Goal: Information Seeking & Learning: Check status

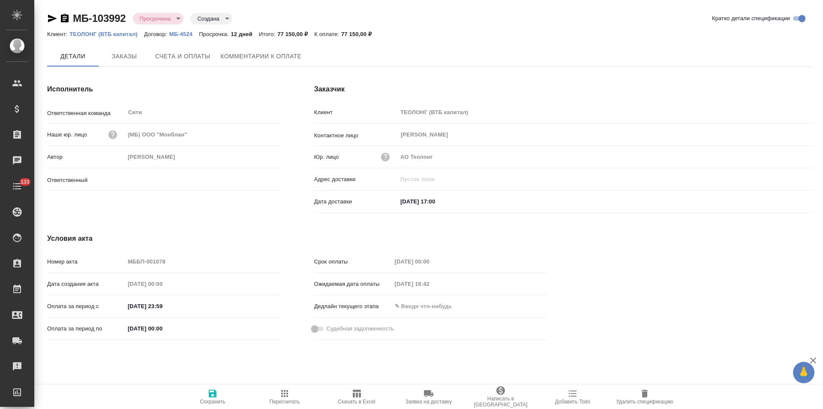
type input "[PERSON_NAME]"
click at [251, 61] on span "Комментарии к оплате" at bounding box center [261, 56] width 81 height 11
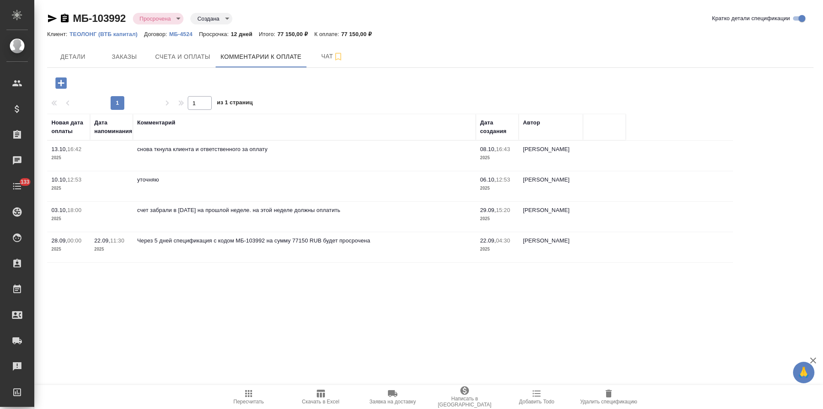
click at [65, 20] on icon "button" at bounding box center [65, 18] width 8 height 9
click at [81, 61] on span "Детали" at bounding box center [72, 56] width 41 height 11
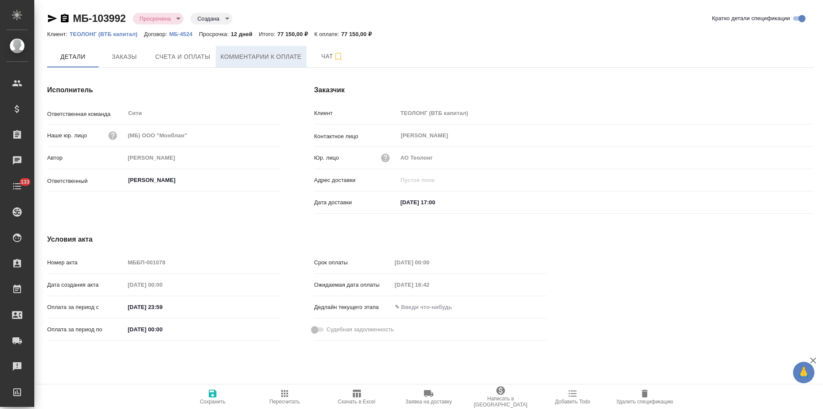
click at [254, 51] on span "Комментарии к оплате" at bounding box center [261, 56] width 81 height 11
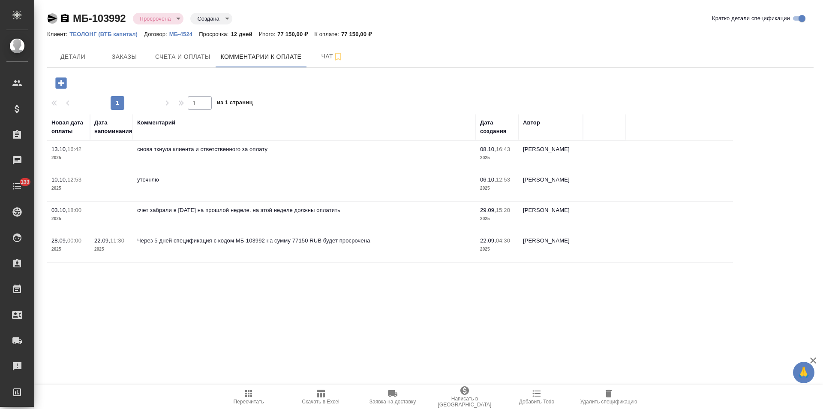
click at [54, 18] on icon "button" at bounding box center [52, 18] width 10 height 10
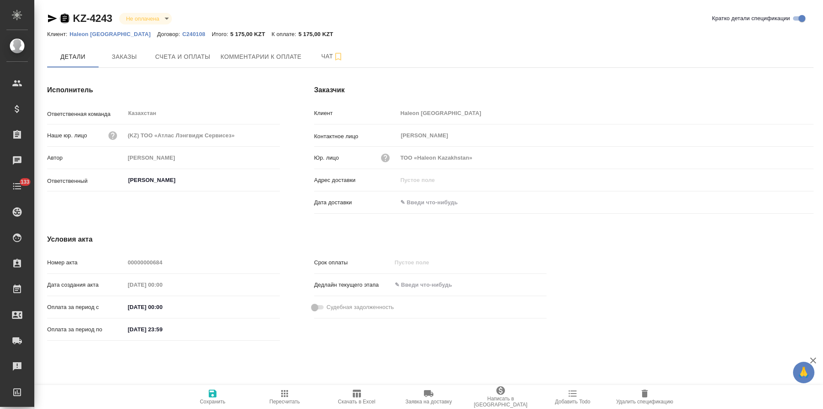
click at [65, 20] on icon "button" at bounding box center [65, 18] width 8 height 9
click at [444, 204] on input "text" at bounding box center [434, 202] width 75 height 12
click at [787, 204] on icon "button" at bounding box center [789, 202] width 10 height 10
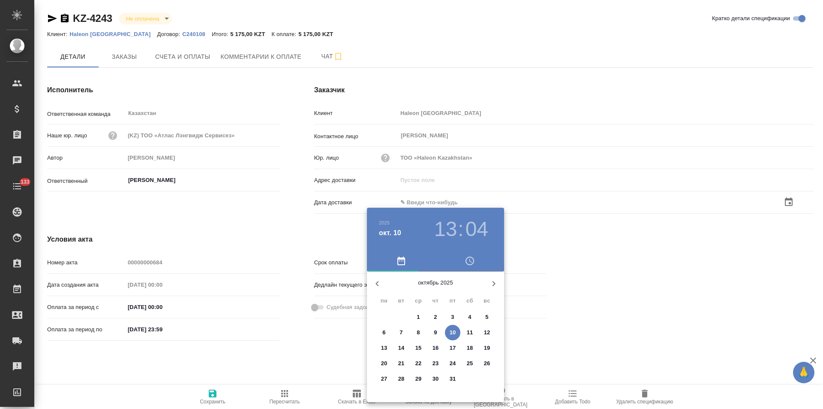
click at [379, 285] on icon "button" at bounding box center [377, 283] width 10 height 10
click at [496, 283] on icon "button" at bounding box center [494, 283] width 10 height 10
click at [436, 332] on p "11" at bounding box center [436, 332] width 6 height 9
type input "11.09.2025 13:04"
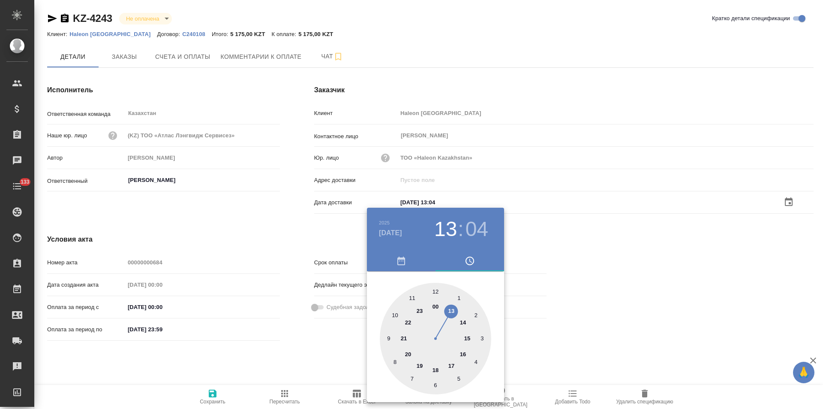
click at [298, 239] on div at bounding box center [411, 204] width 823 height 409
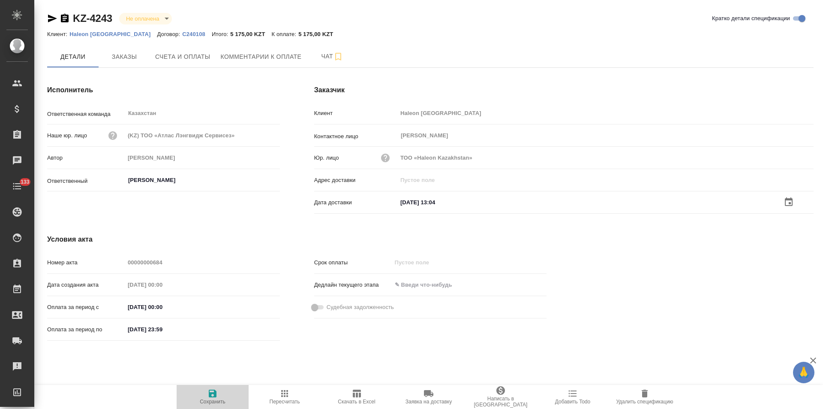
click at [214, 398] on icon "button" at bounding box center [212, 393] width 10 height 10
click at [66, 19] on icon "button" at bounding box center [65, 18] width 8 height 9
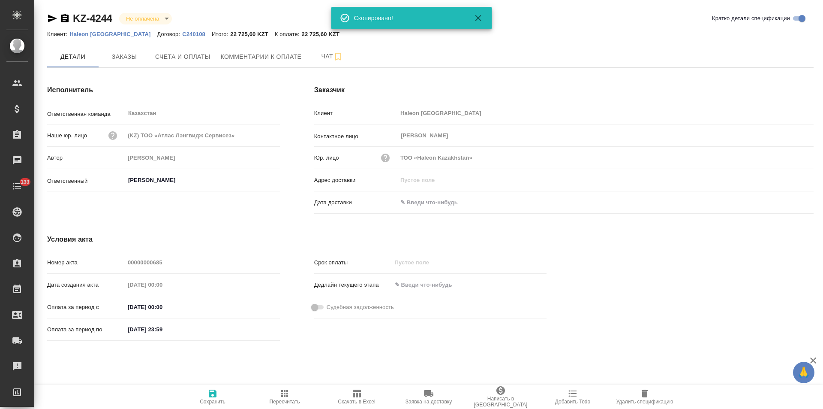
click at [438, 201] on input "text" at bounding box center [434, 202] width 75 height 12
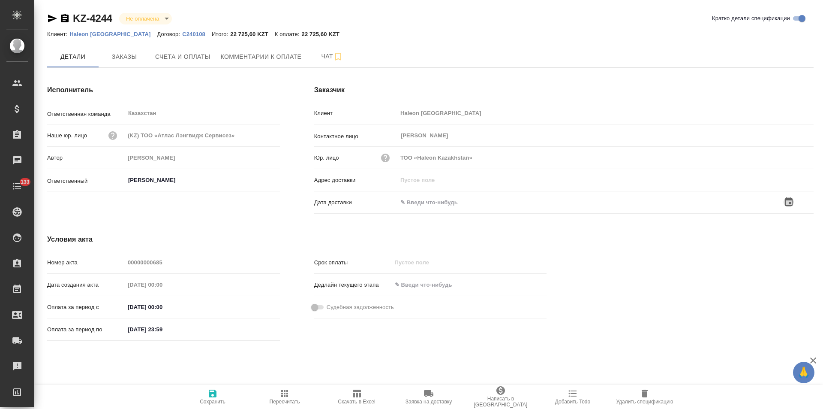
click at [790, 201] on icon "button" at bounding box center [789, 202] width 10 height 10
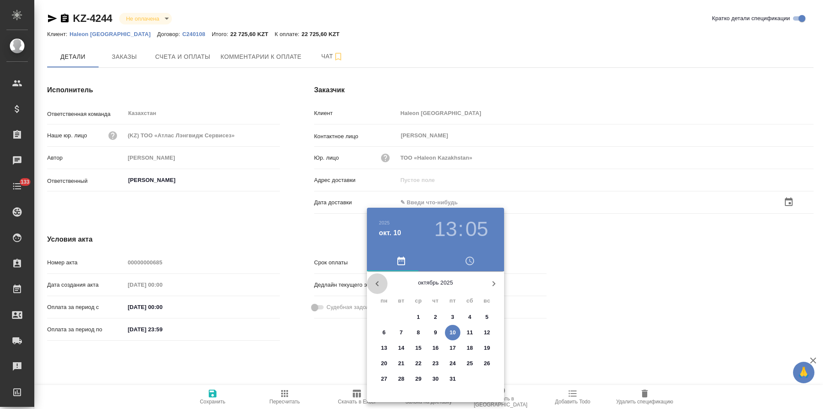
click at [376, 285] on icon "button" at bounding box center [377, 283] width 10 height 10
click at [436, 331] on p "11" at bounding box center [436, 332] width 6 height 9
type input "11.09.2025 13:05"
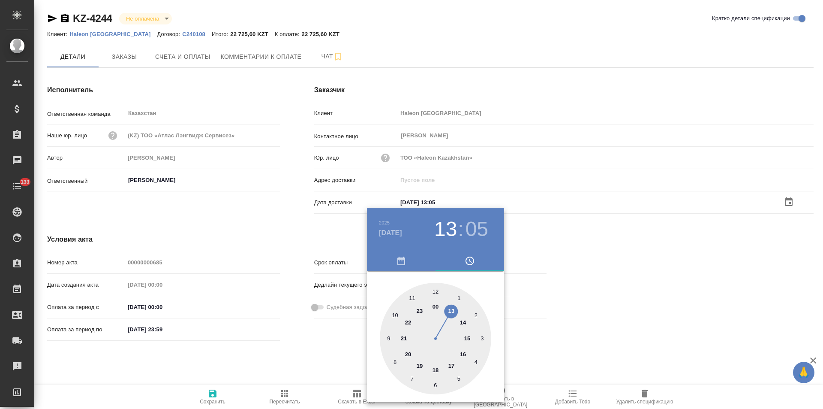
click at [316, 340] on div at bounding box center [411, 204] width 823 height 409
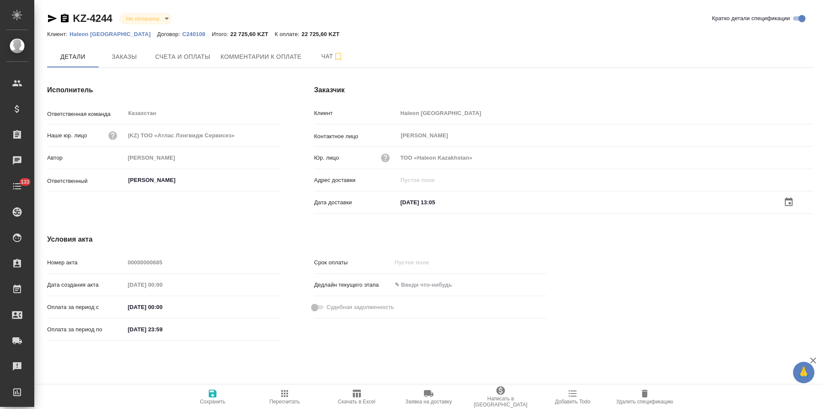
click at [214, 397] on icon "button" at bounding box center [213, 393] width 8 height 8
click at [65, 19] on icon "button" at bounding box center [65, 18] width 8 height 9
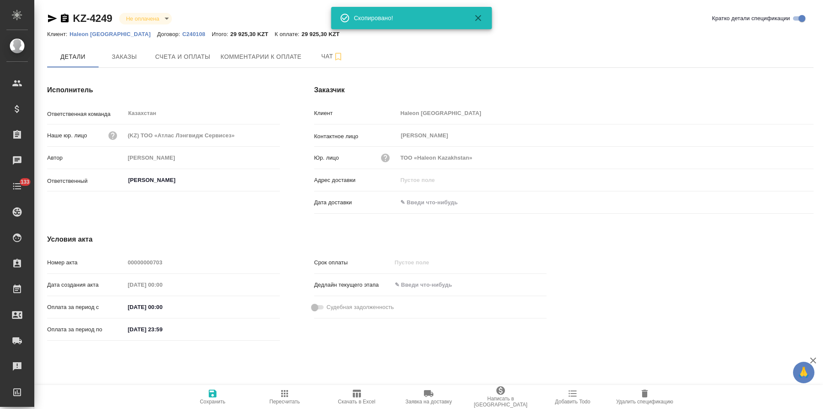
click at [423, 201] on input "text" at bounding box center [434, 202] width 75 height 12
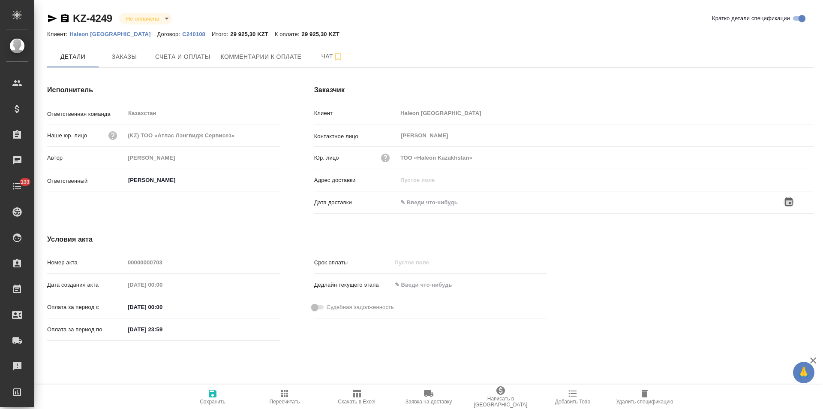
click at [787, 200] on icon "button" at bounding box center [789, 202] width 10 height 10
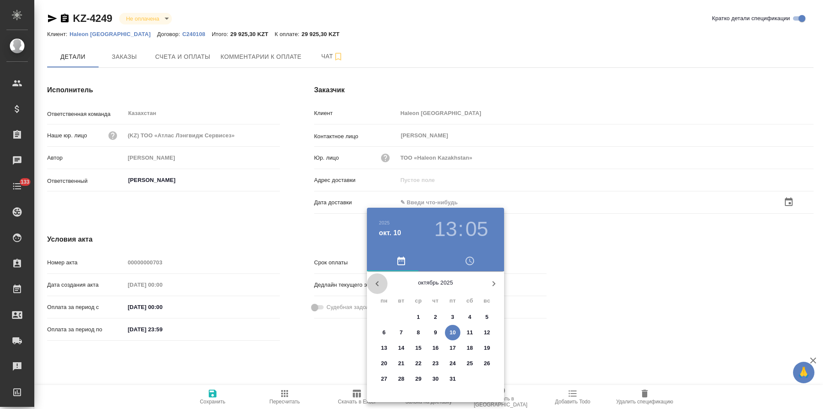
click at [377, 281] on icon "button" at bounding box center [377, 283] width 10 height 10
click at [456, 332] on p "12" at bounding box center [453, 332] width 6 height 9
type input "12.09.2025 13:05"
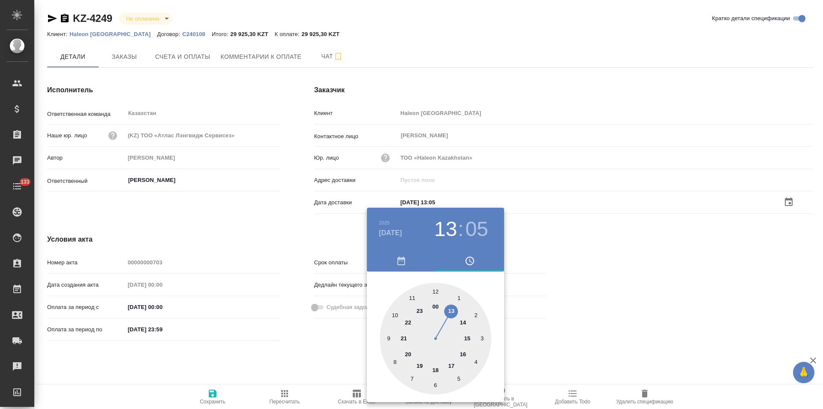
click at [290, 248] on div at bounding box center [411, 204] width 823 height 409
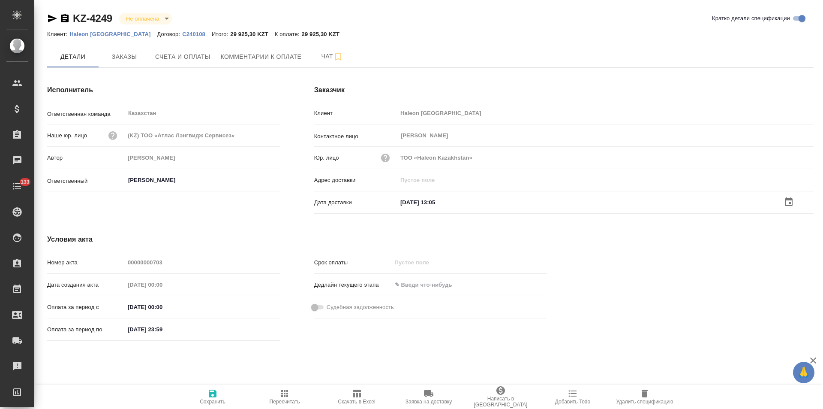
click at [210, 395] on icon "button" at bounding box center [213, 393] width 8 height 8
click at [66, 20] on icon "button" at bounding box center [65, 18] width 8 height 9
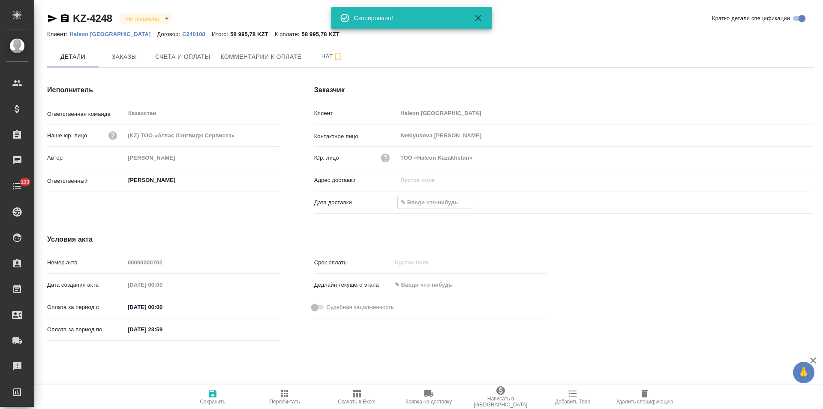
click at [458, 205] on input "text" at bounding box center [435, 202] width 75 height 12
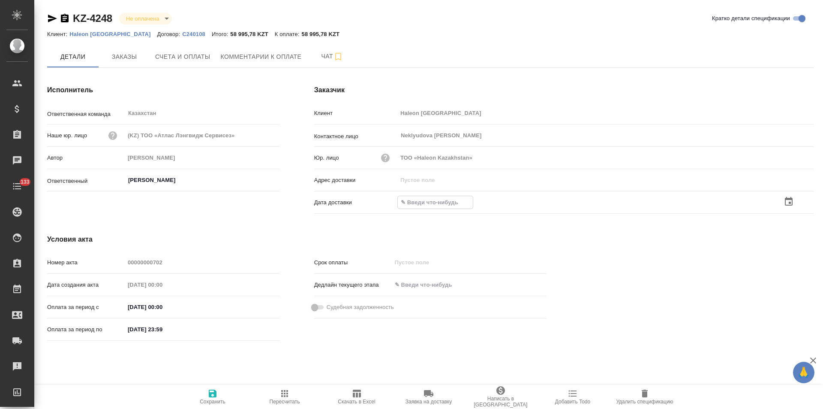
click at [787, 201] on icon "button" at bounding box center [789, 201] width 10 height 10
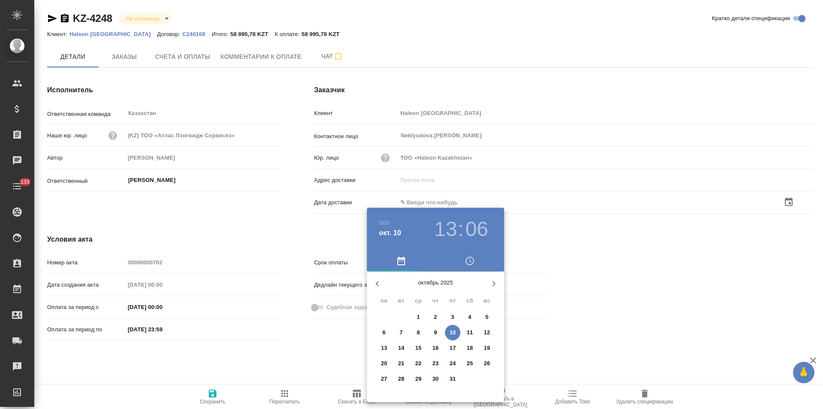
click at [376, 285] on icon "button" at bounding box center [377, 283] width 10 height 10
click at [456, 333] on span "12" at bounding box center [452, 332] width 15 height 9
type input "12.09.2025 13:06"
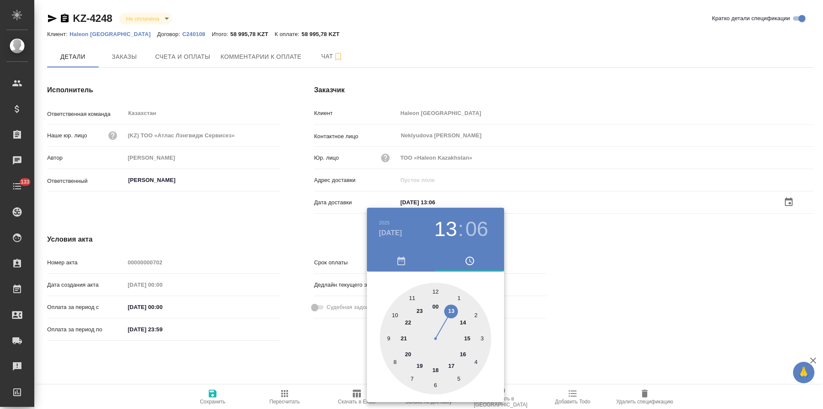
click at [301, 345] on div at bounding box center [411, 204] width 823 height 409
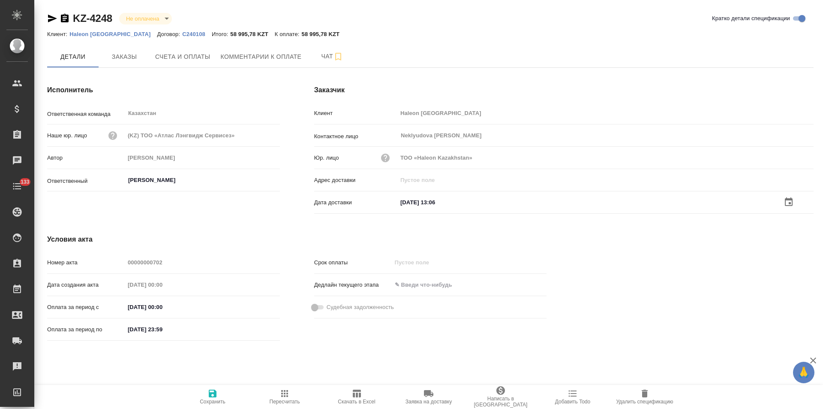
click at [207, 399] on span "Сохранить" at bounding box center [213, 401] width 26 height 6
click at [66, 18] on icon "button" at bounding box center [65, 18] width 8 height 9
click at [447, 199] on input "text" at bounding box center [435, 202] width 75 height 12
click at [788, 201] on icon "button" at bounding box center [789, 202] width 10 height 10
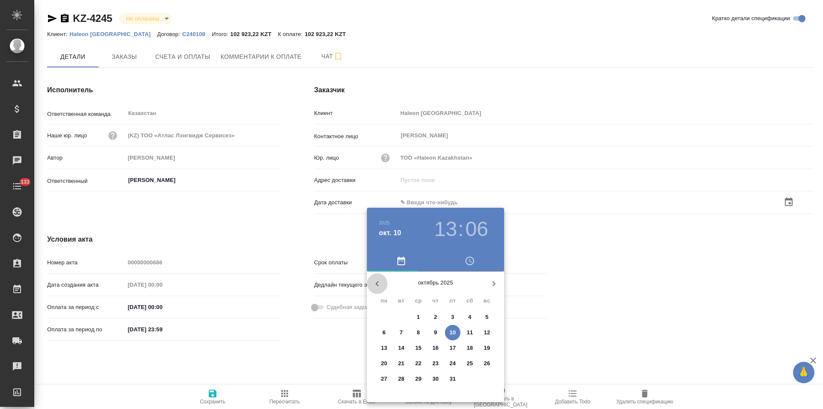
click at [377, 286] on icon "button" at bounding box center [377, 283] width 10 height 10
click at [496, 283] on icon "button" at bounding box center [494, 283] width 10 height 10
click at [438, 333] on p "11" at bounding box center [436, 332] width 6 height 9
type input "11.09.2025 13:06"
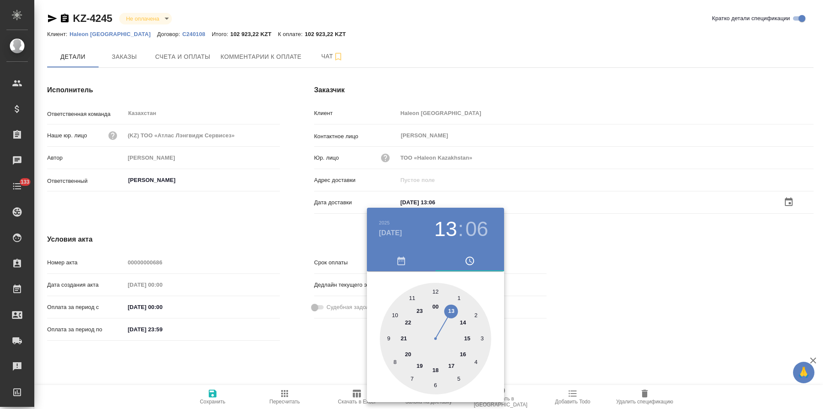
click at [325, 353] on div at bounding box center [411, 204] width 823 height 409
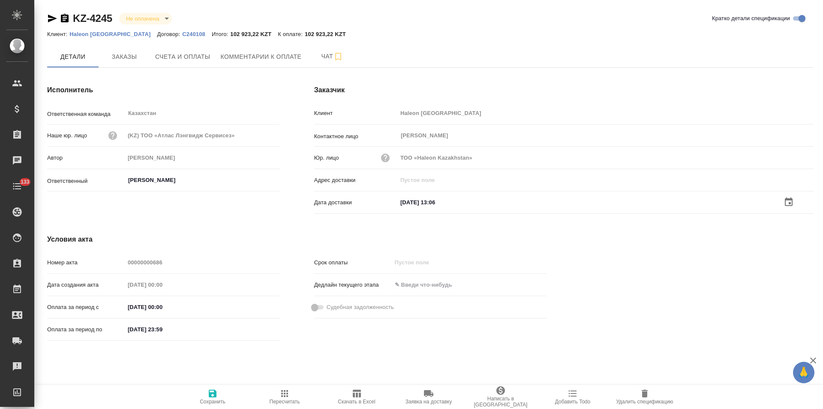
click at [215, 397] on icon "button" at bounding box center [213, 393] width 8 height 8
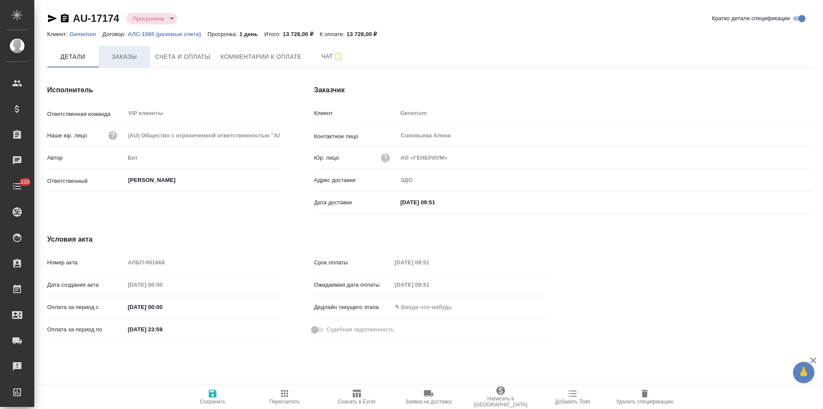
click at [120, 60] on span "Заказы" at bounding box center [124, 56] width 41 height 11
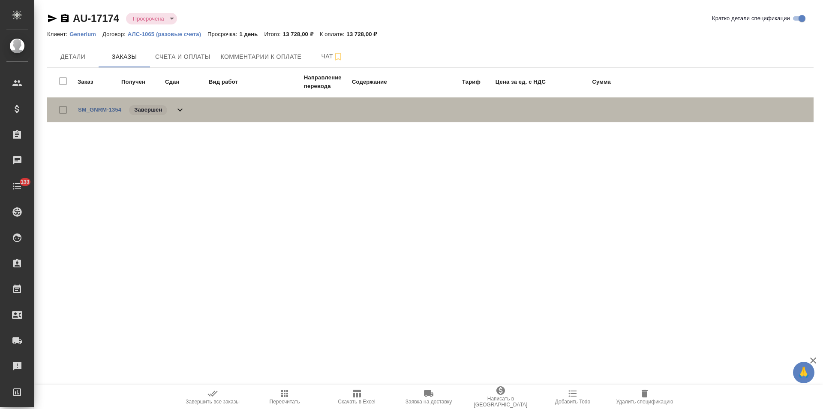
click at [182, 112] on icon at bounding box center [180, 110] width 10 height 10
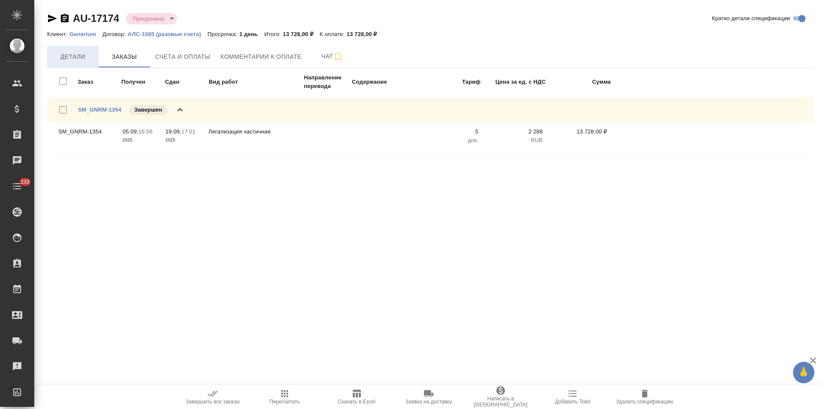
click at [78, 55] on span "Детали" at bounding box center [72, 56] width 41 height 11
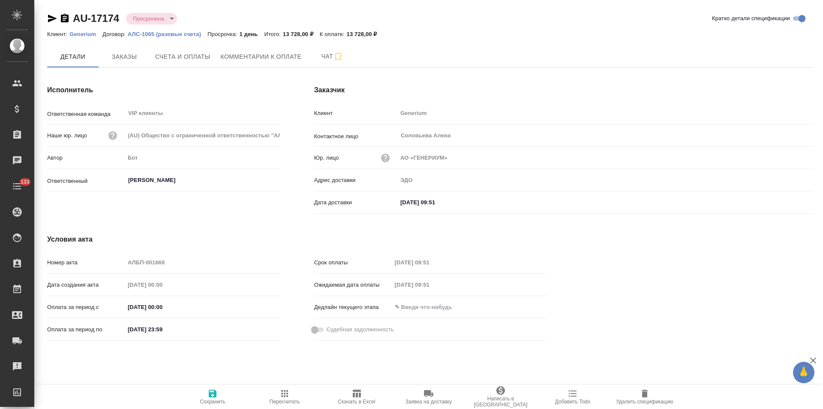
click at [65, 20] on icon "button" at bounding box center [65, 18] width 10 height 10
click at [48, 19] on icon "button" at bounding box center [52, 18] width 10 height 10
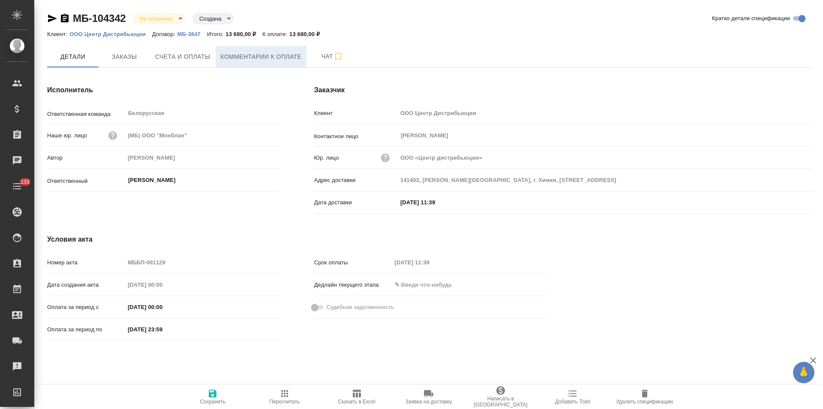
click at [258, 61] on span "Комментарии к оплате" at bounding box center [261, 56] width 81 height 11
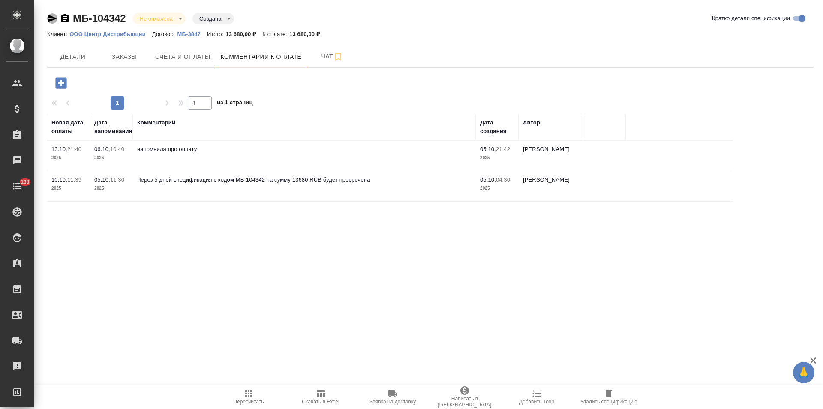
click at [51, 19] on icon "button" at bounding box center [52, 19] width 9 height 8
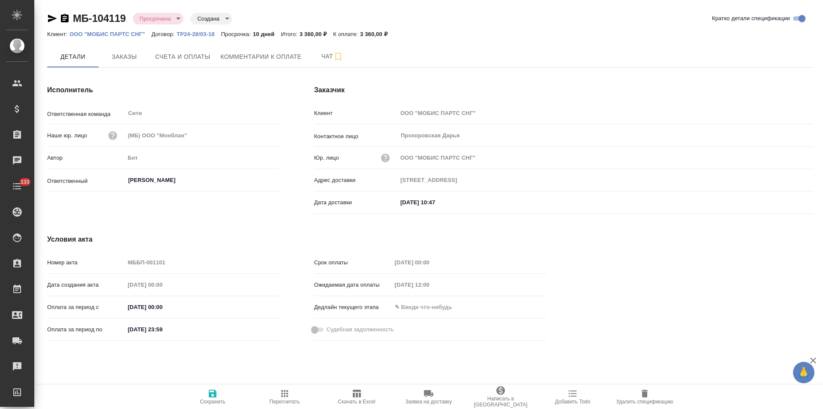
click at [124, 34] on p "ООО "МОБИС ПАРТС СНГ"" at bounding box center [110, 34] width 82 height 6
click at [238, 59] on span "Комментарии к оплате" at bounding box center [261, 56] width 81 height 11
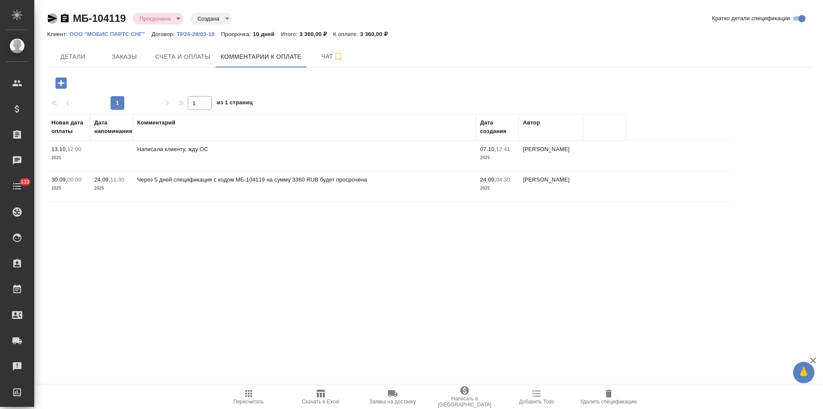
click at [53, 18] on icon "button" at bounding box center [52, 19] width 9 height 8
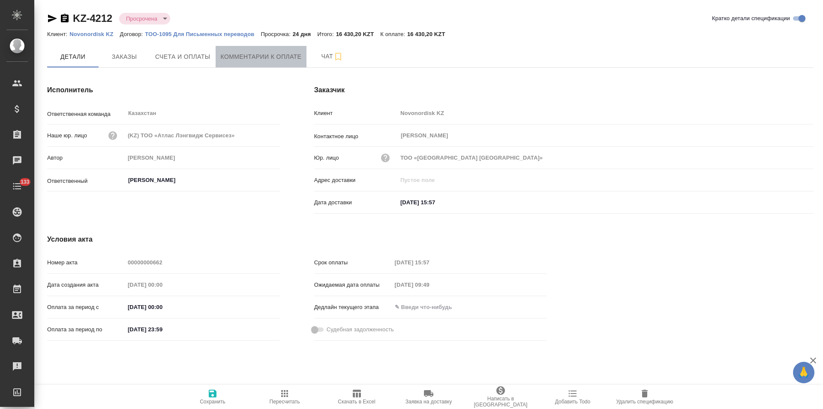
click at [272, 60] on span "Комментарии к оплате" at bounding box center [261, 56] width 81 height 11
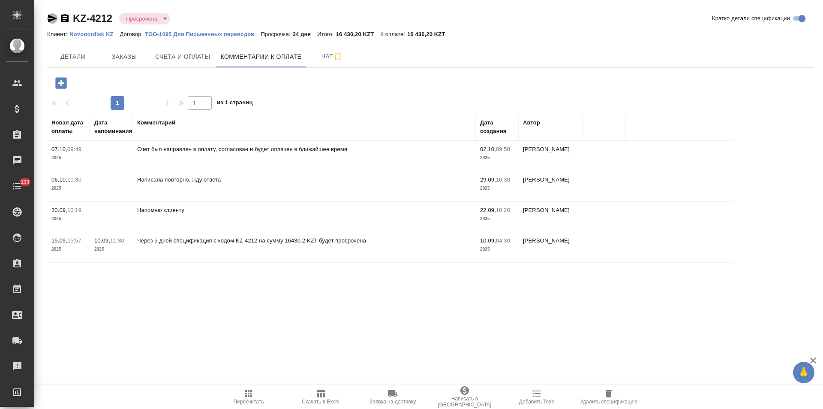
click at [50, 19] on icon "button" at bounding box center [52, 19] width 9 height 8
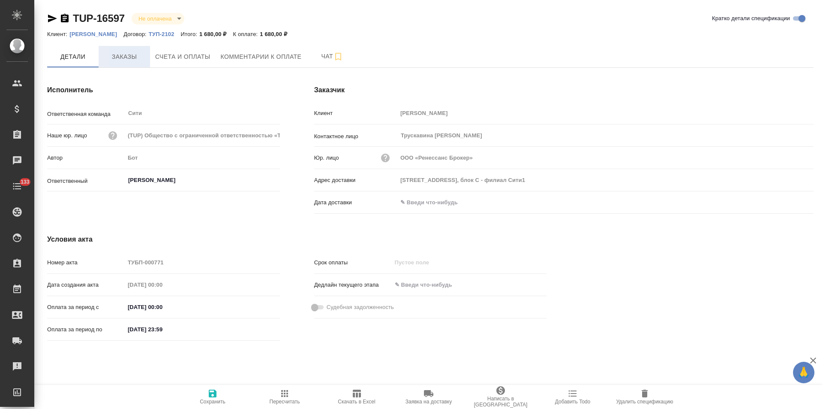
click at [122, 60] on span "Заказы" at bounding box center [124, 56] width 41 height 11
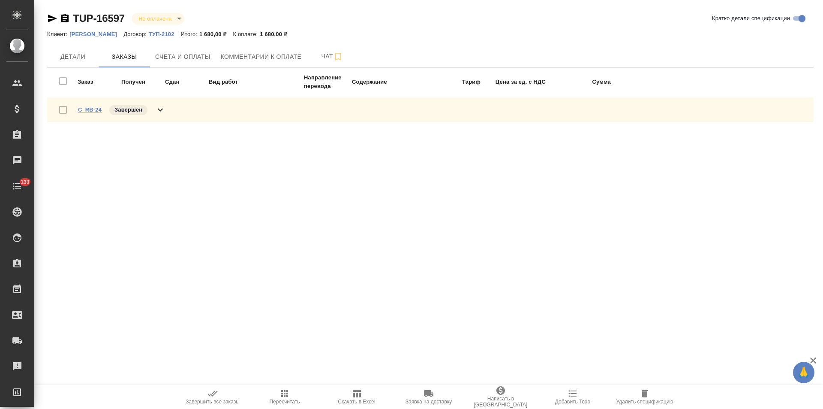
click at [87, 111] on link "C_RB-24" at bounding box center [90, 109] width 24 height 6
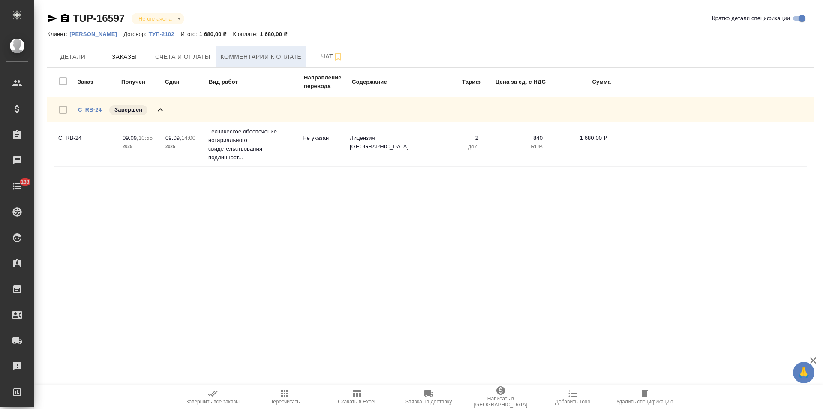
click at [263, 57] on span "Комментарии к оплате" at bounding box center [261, 56] width 81 height 11
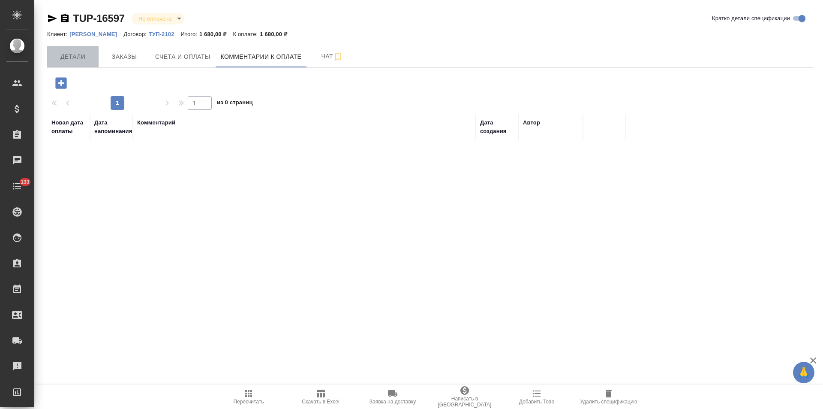
click at [78, 58] on span "Детали" at bounding box center [72, 56] width 41 height 11
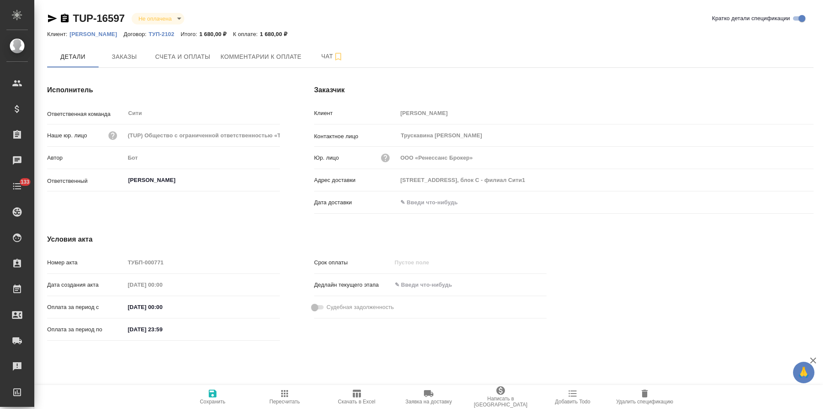
drag, startPoint x: 64, startPoint y: 19, endPoint x: 109, endPoint y: 19, distance: 45.0
click at [64, 19] on icon "button" at bounding box center [65, 18] width 8 height 9
click at [48, 18] on icon "button" at bounding box center [52, 18] width 10 height 10
click at [50, 19] on icon "button" at bounding box center [52, 18] width 10 height 10
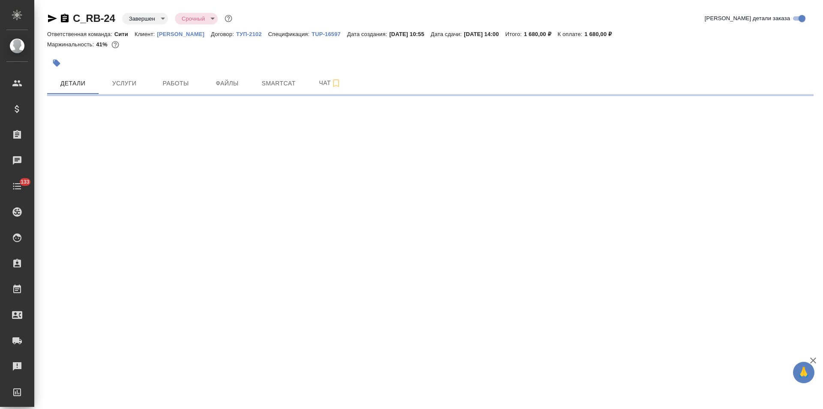
select select "RU"
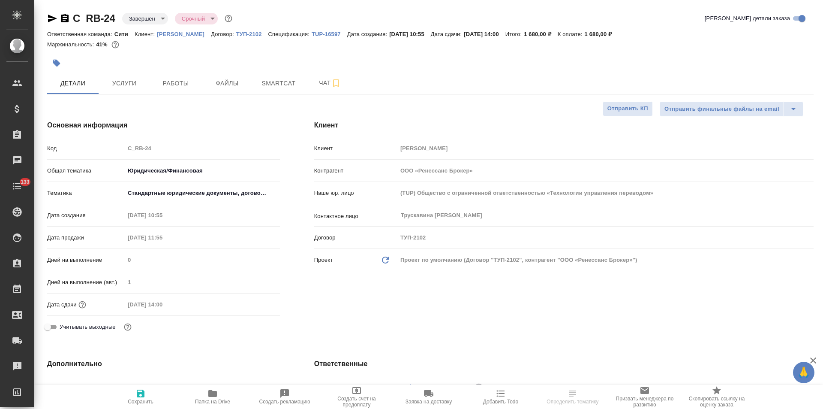
type textarea "x"
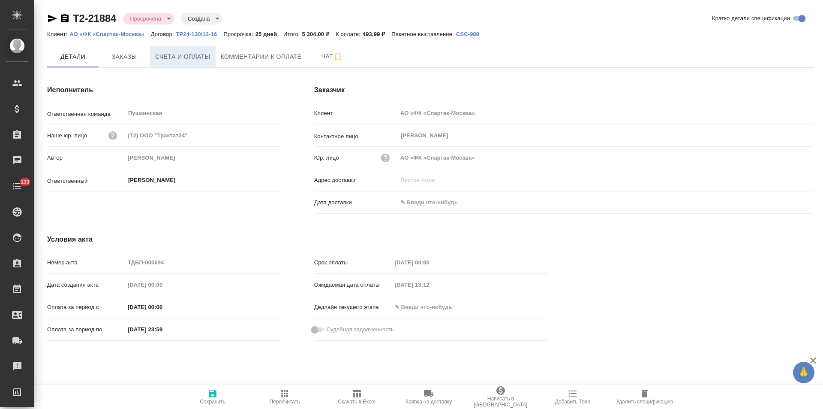
click at [193, 59] on span "Счета и оплаты" at bounding box center [182, 56] width 55 height 11
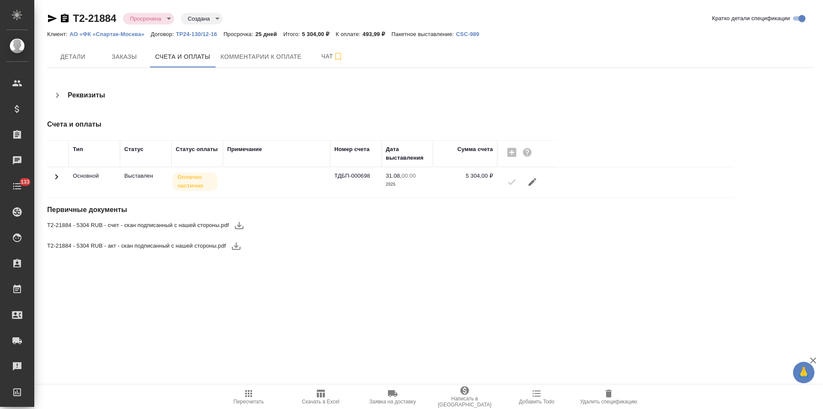
click at [56, 174] on icon at bounding box center [56, 176] width 10 height 10
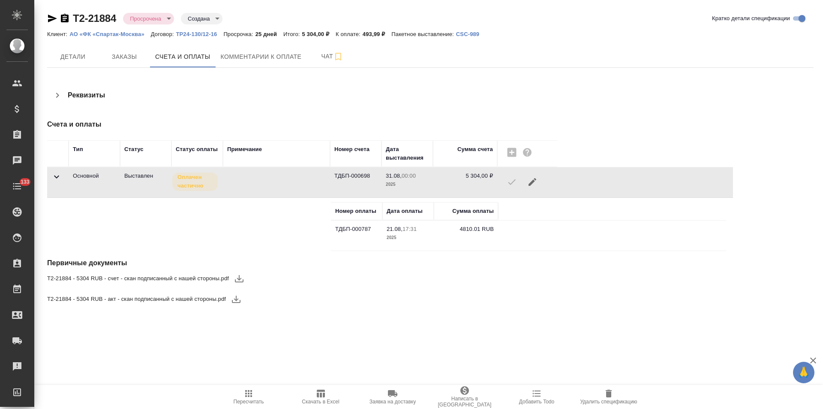
click at [64, 20] on icon "button" at bounding box center [65, 18] width 10 height 10
drag, startPoint x: 65, startPoint y: 19, endPoint x: 71, endPoint y: 19, distance: 6.0
click at [65, 19] on icon "button" at bounding box center [65, 18] width 8 height 9
click at [92, 57] on span "Детали" at bounding box center [72, 56] width 41 height 11
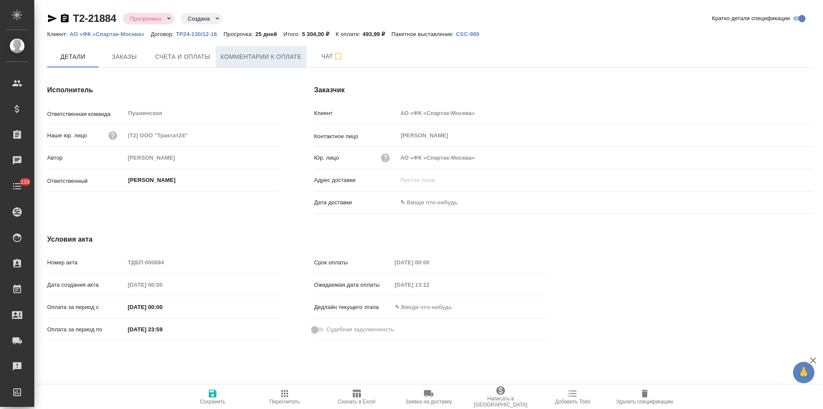
click at [282, 53] on span "Комментарии к оплате" at bounding box center [261, 56] width 81 height 11
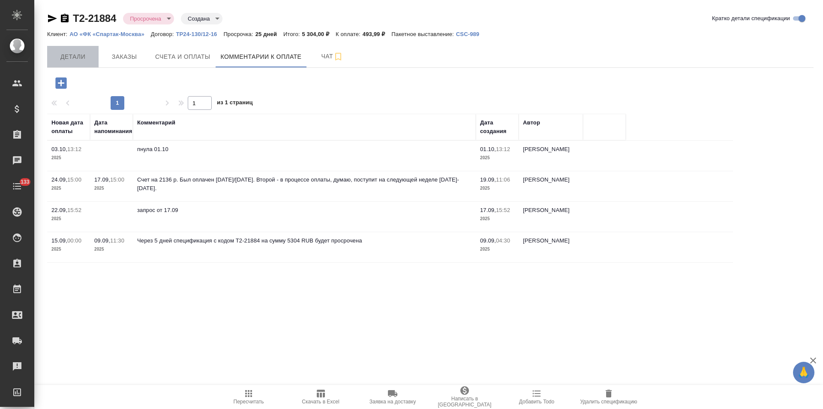
click at [74, 59] on span "Детали" at bounding box center [72, 56] width 41 height 11
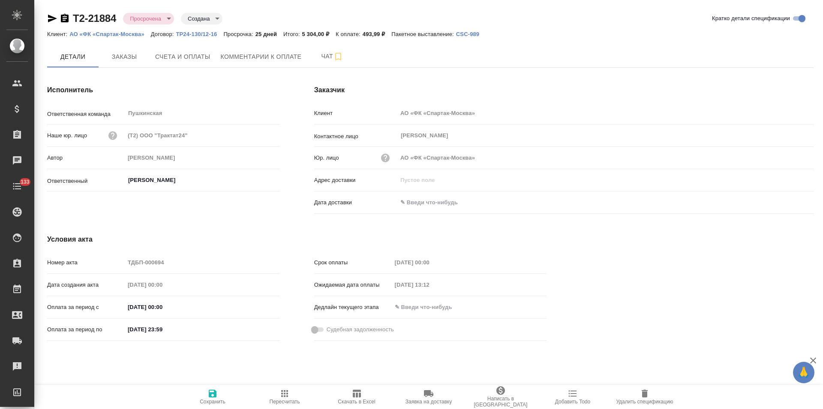
click at [53, 19] on icon "button" at bounding box center [52, 19] width 9 height 8
click at [281, 56] on span "Комментарии к оплате" at bounding box center [261, 56] width 81 height 11
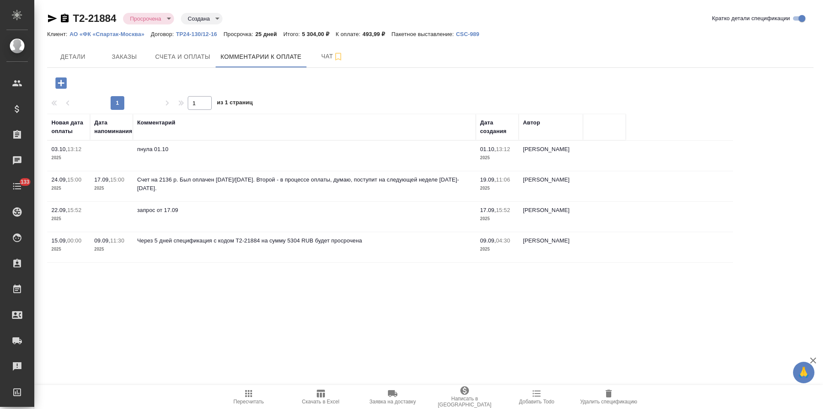
click at [62, 83] on icon "button" at bounding box center [61, 82] width 15 height 15
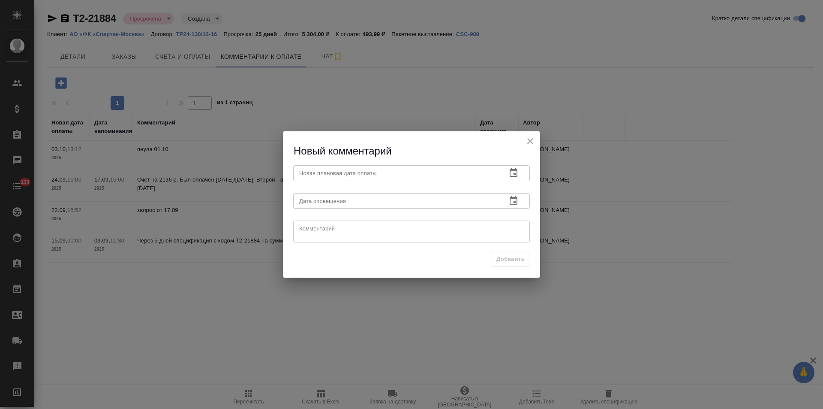
click at [510, 171] on icon "button" at bounding box center [513, 173] width 10 height 10
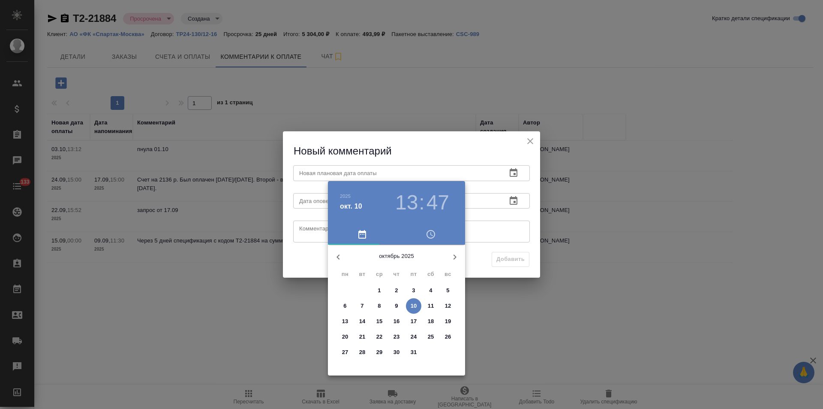
click at [414, 320] on p "17" at bounding box center [414, 321] width 6 height 9
type input "17.10.2025 13:47"
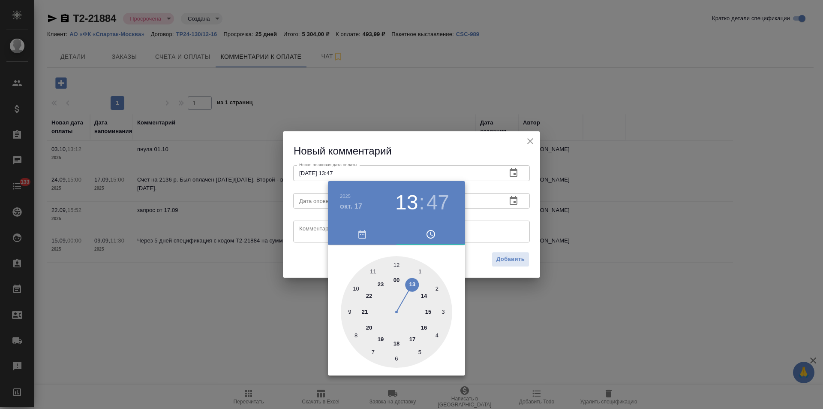
click at [314, 223] on div at bounding box center [411, 204] width 823 height 409
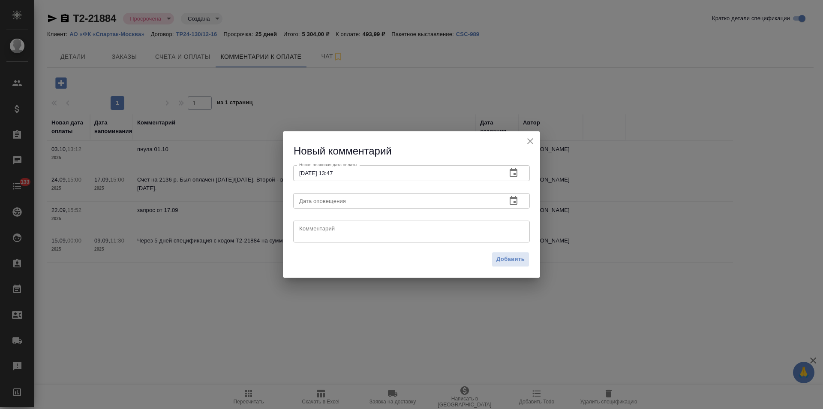
click at [310, 232] on textarea at bounding box center [411, 231] width 225 height 13
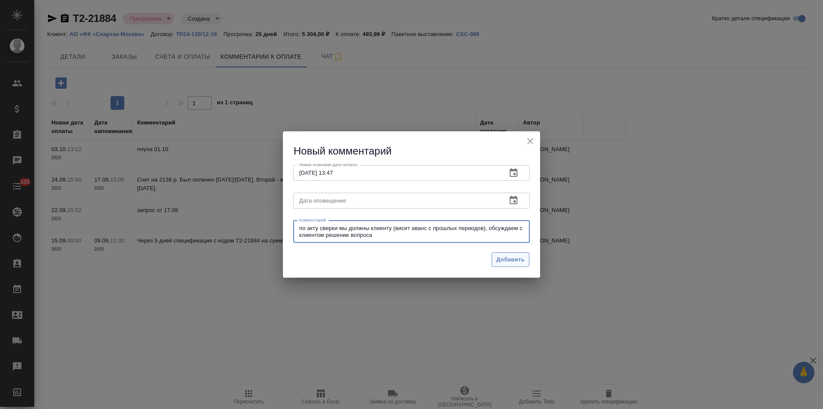
type textarea "по акту сверки мы должны клиенту (висит аванс с прошлых периодов), обсуждаем с …"
click at [499, 256] on span "Добавить" at bounding box center [510, 260] width 28 height 10
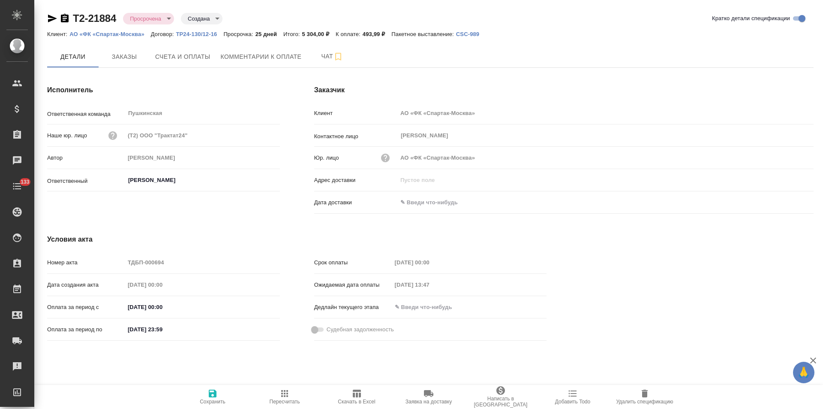
click at [65, 21] on icon "button" at bounding box center [65, 18] width 8 height 9
click at [105, 35] on p "АО «ФК «Спартак-Москва»" at bounding box center [109, 34] width 81 height 6
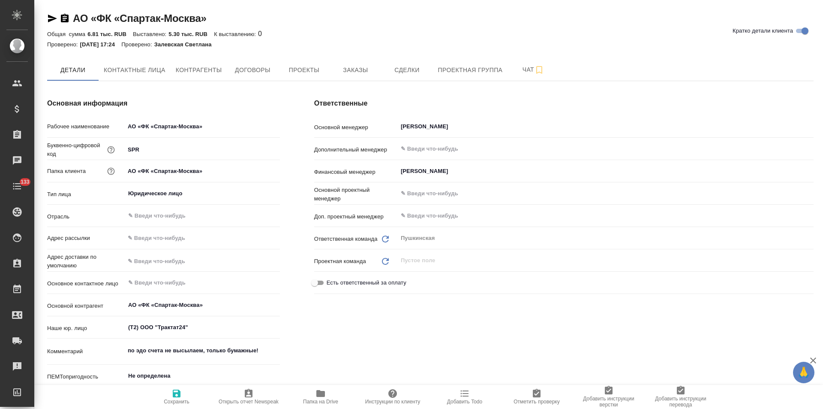
type textarea "x"
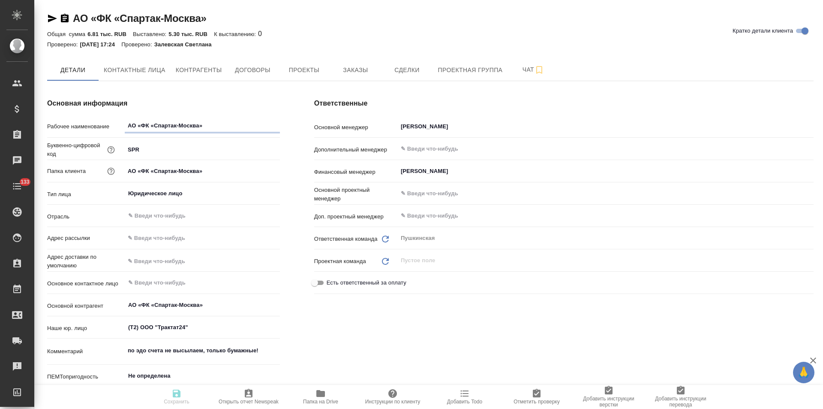
type textarea "x"
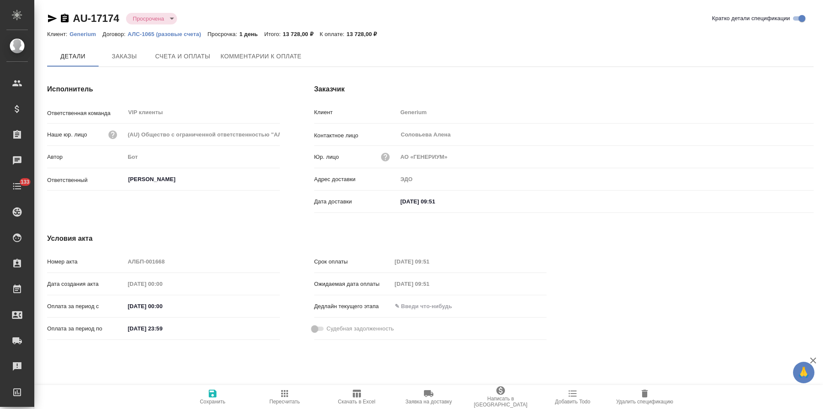
click at [248, 57] on span "Комментарии к оплате" at bounding box center [261, 56] width 81 height 11
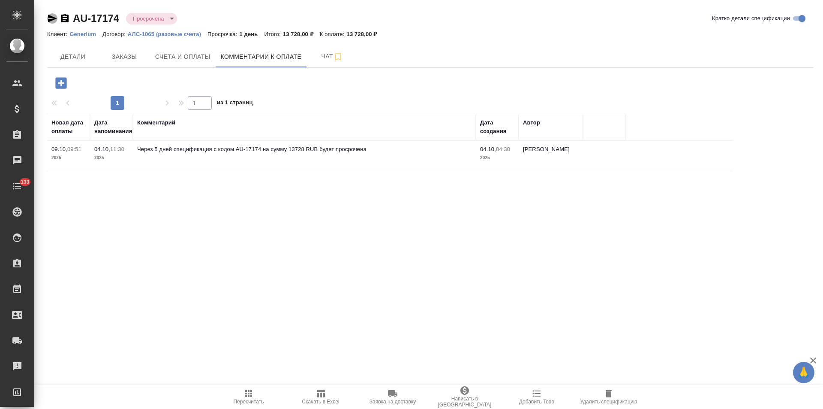
click at [52, 19] on icon "button" at bounding box center [52, 19] width 9 height 8
click at [68, 59] on span "Детали" at bounding box center [72, 56] width 41 height 11
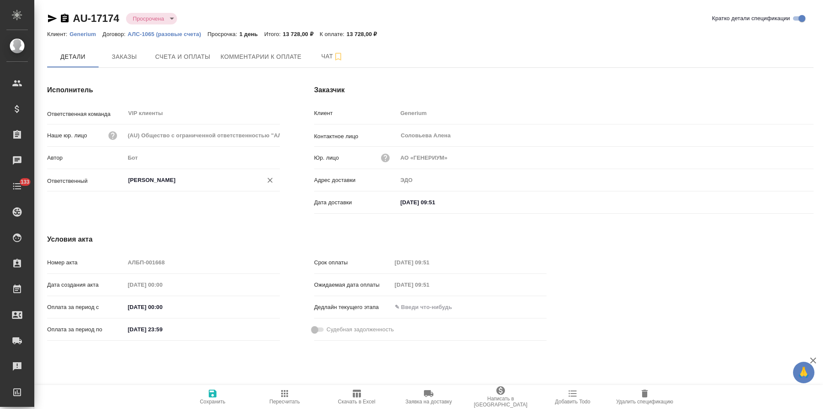
click at [149, 181] on input "Кабаргина Анна" at bounding box center [187, 180] width 121 height 10
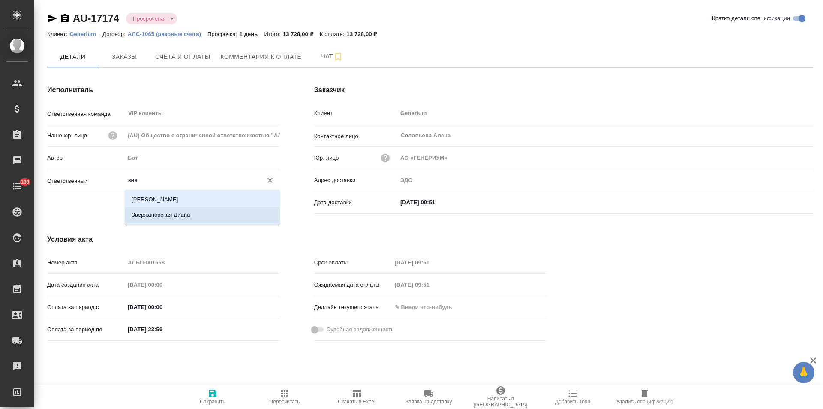
click at [183, 216] on li "Звержановская Диана" at bounding box center [202, 214] width 155 height 15
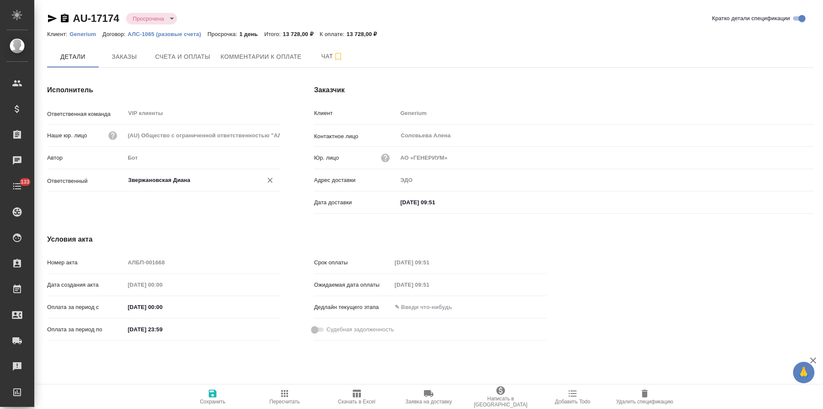
type input "Звержановская Диана"
click at [210, 396] on icon "button" at bounding box center [213, 393] width 8 height 8
click at [322, 57] on span "Чат" at bounding box center [332, 56] width 41 height 11
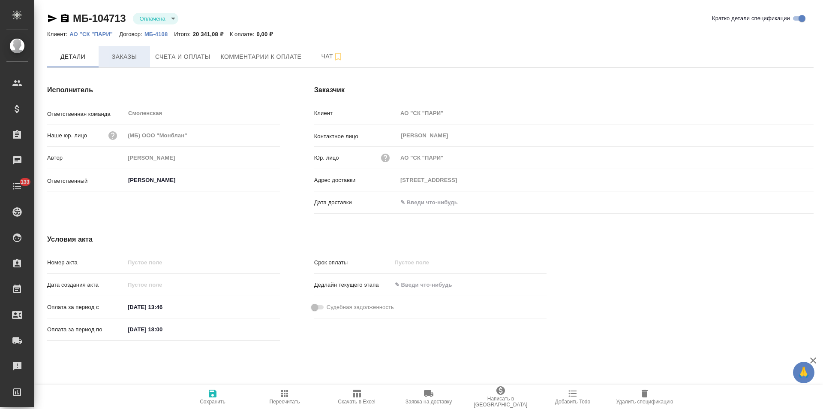
click at [127, 62] on button "Заказы" at bounding box center [124, 56] width 51 height 21
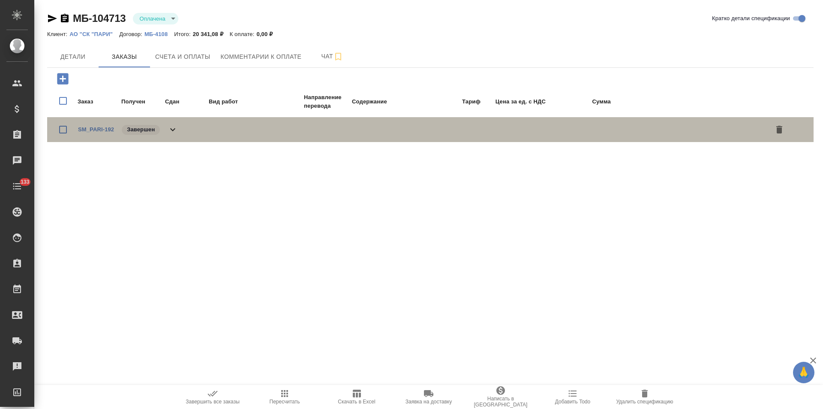
click at [170, 127] on icon at bounding box center [173, 129] width 10 height 10
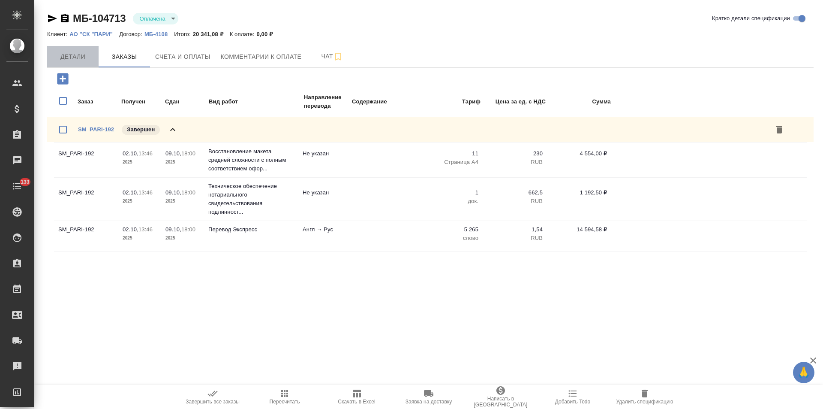
click at [74, 63] on button "Детали" at bounding box center [72, 56] width 51 height 21
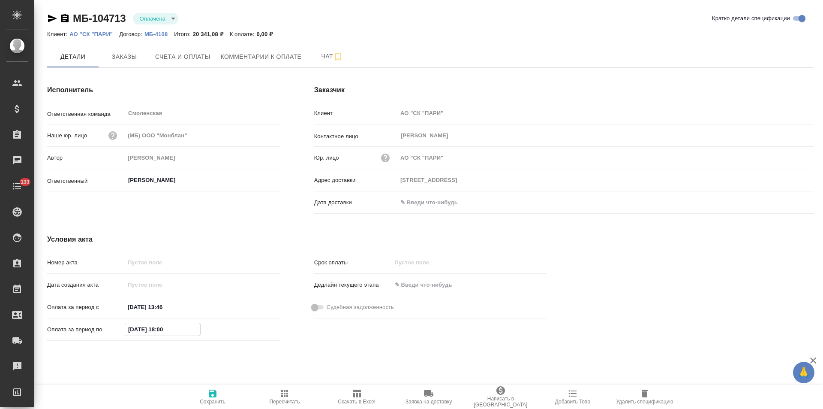
click at [134, 330] on input "[DATE] 18:00" at bounding box center [162, 329] width 75 height 12
type input "[DATE] 18:00"
click at [213, 395] on icon "button" at bounding box center [212, 393] width 10 height 10
click at [63, 18] on icon "button" at bounding box center [65, 18] width 8 height 9
click at [161, 34] on p "МБ-4108" at bounding box center [159, 34] width 30 height 6
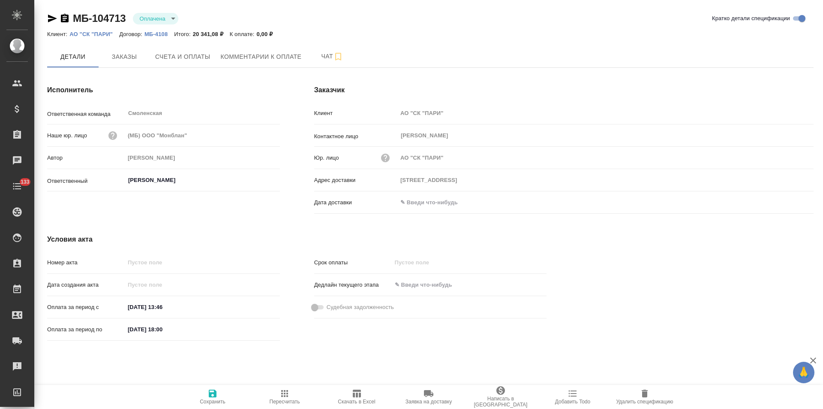
click at [65, 19] on icon "button" at bounding box center [65, 18] width 8 height 9
click at [169, 50] on button "Счета и оплаты" at bounding box center [183, 56] width 66 height 21
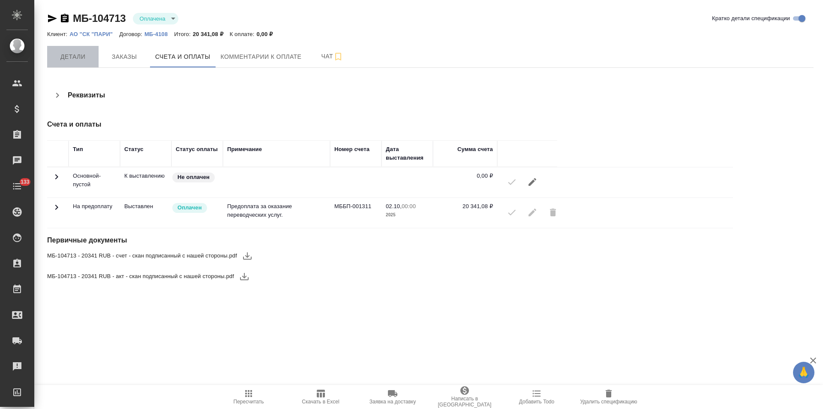
click at [77, 63] on button "Детали" at bounding box center [72, 56] width 51 height 21
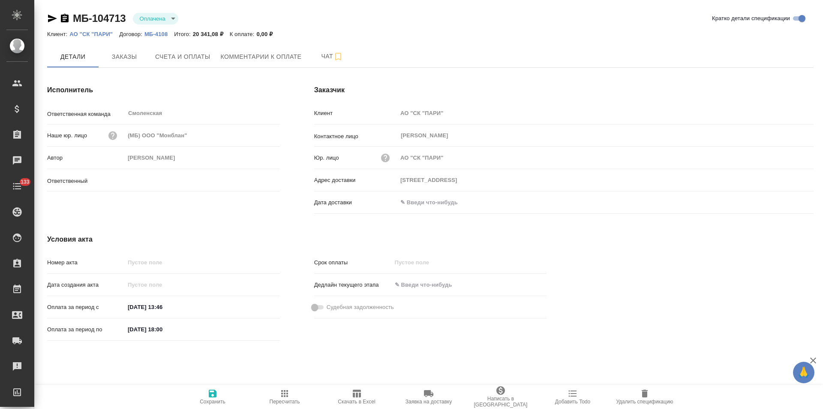
type input "[PERSON_NAME]"
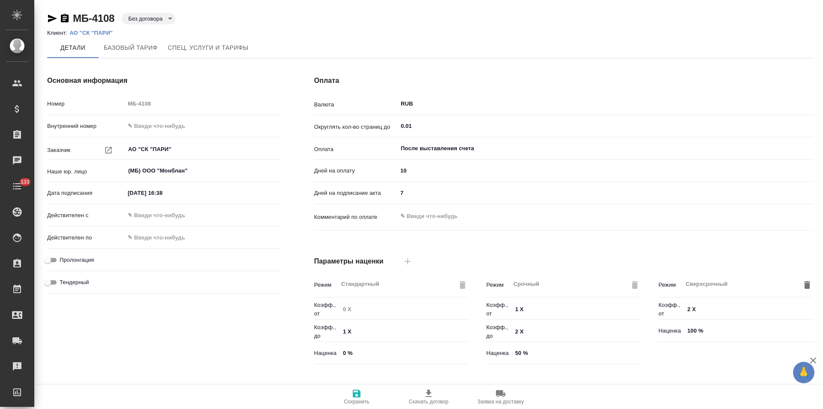
type input "Прайс_2025_филиалы"
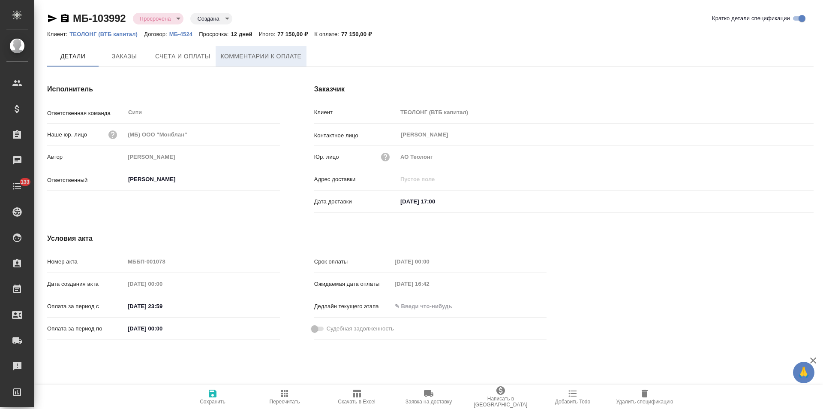
click at [249, 65] on button "Комментарии к оплате" at bounding box center [261, 56] width 91 height 21
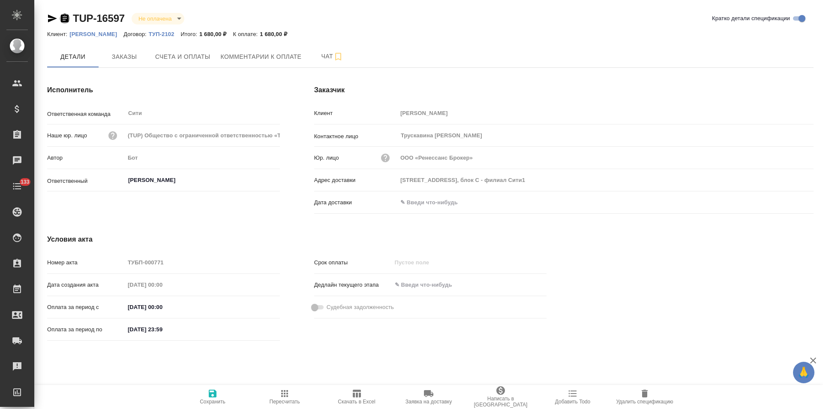
click at [63, 17] on icon "button" at bounding box center [65, 18] width 10 height 10
